Goal: Information Seeking & Learning: Learn about a topic

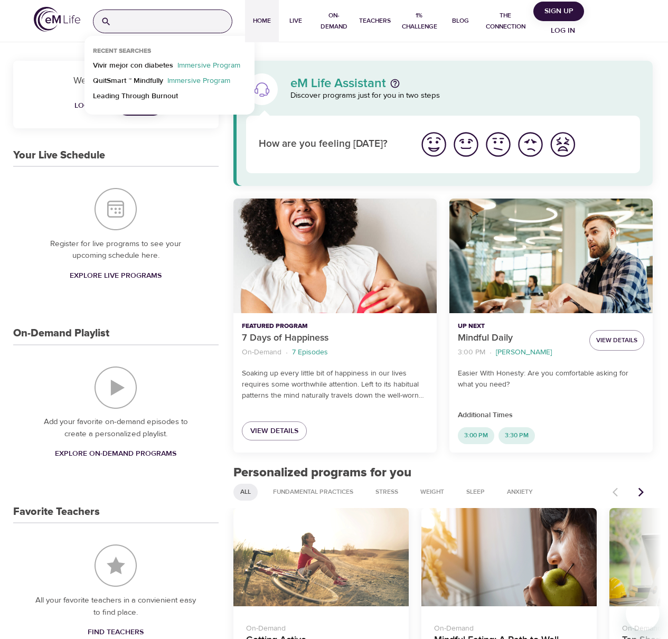
click at [179, 27] on input "search" at bounding box center [174, 21] width 116 height 23
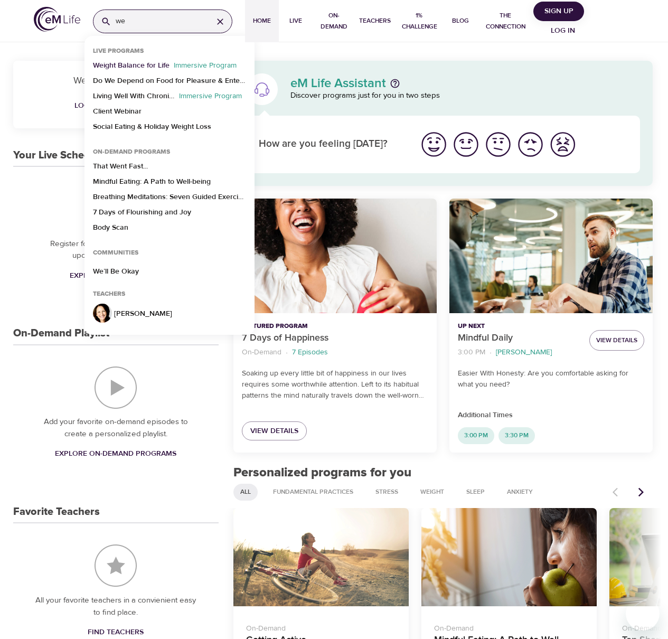
type input "we"
click at [156, 65] on p "Weight Balance for Life" at bounding box center [131, 67] width 77 height 15
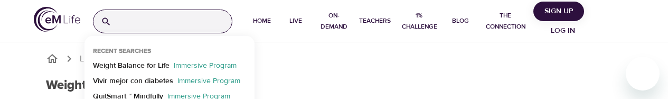
click at [161, 22] on input "search" at bounding box center [174, 21] width 116 height 23
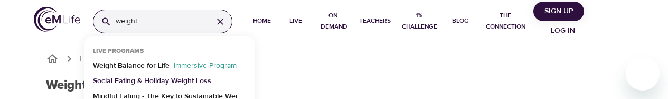
type input "weight"
